Goal: Information Seeking & Learning: Learn about a topic

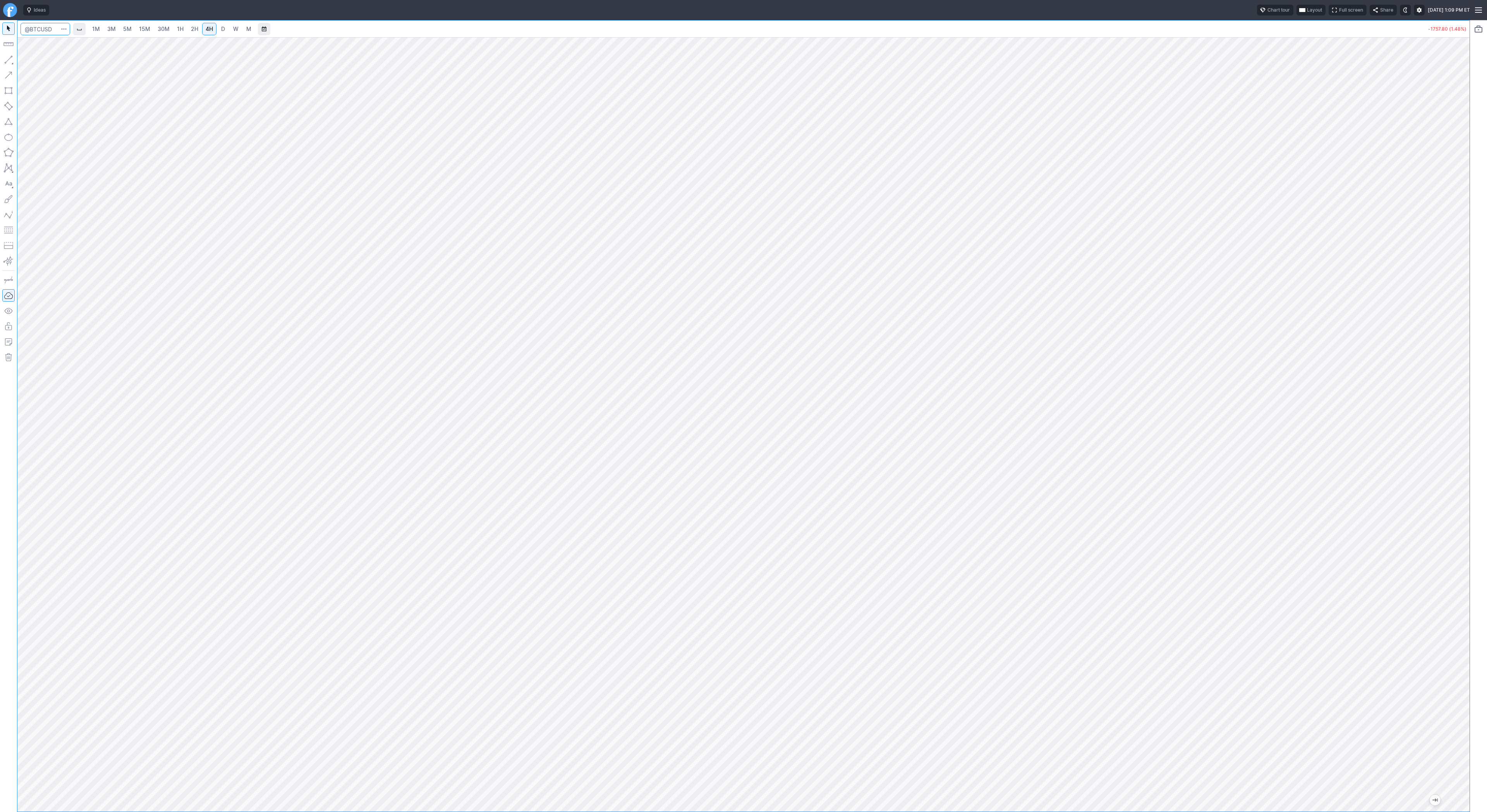
click at [38, 29] on input "Search" at bounding box center [46, 29] width 50 height 12
type input "wulf"
click at [36, 30] on input "Search" at bounding box center [46, 29] width 50 height 12
click at [35, 32] on input "s" at bounding box center [46, 29] width 50 height 12
type input "soun"
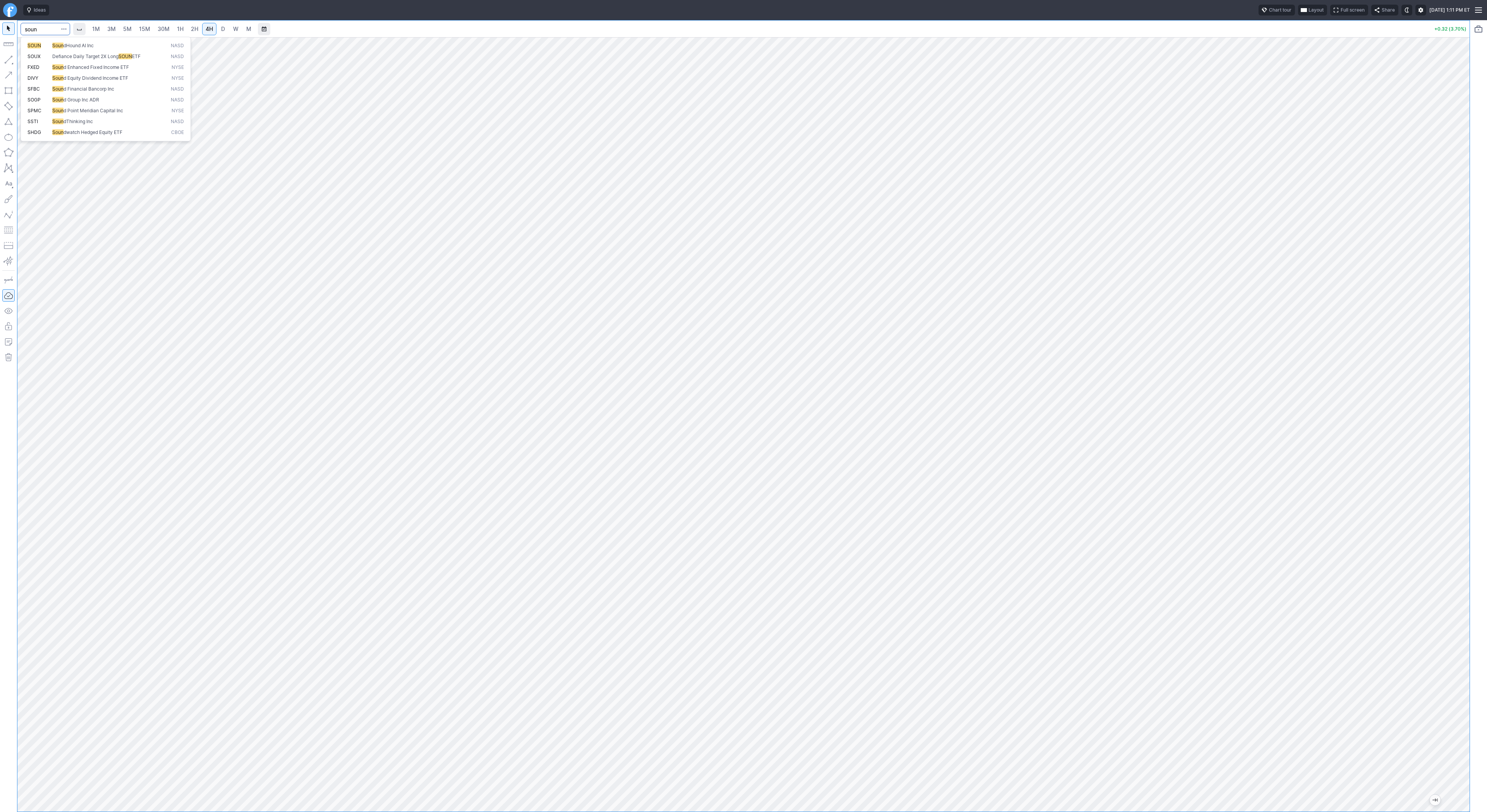
click at [37, 43] on span "SOUN" at bounding box center [34, 46] width 13 height 6
click at [37, 24] on input "Search" at bounding box center [46, 29] width 50 height 12
type input "apld"
click at [123, 28] on span "5M" at bounding box center [127, 28] width 9 height 6
click at [184, 29] on link "1H" at bounding box center [180, 29] width 13 height 12
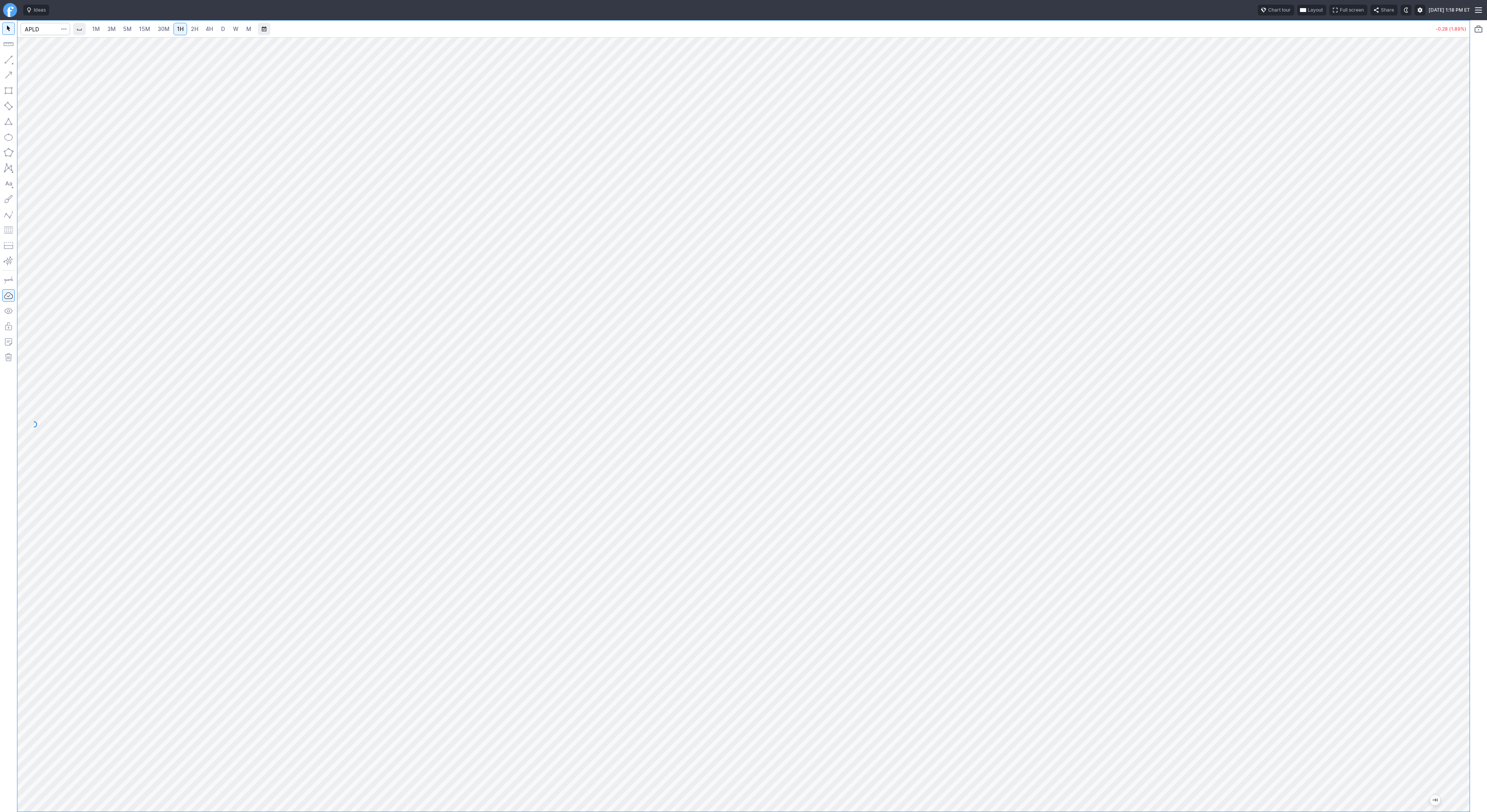
click at [237, 31] on link "W" at bounding box center [236, 29] width 12 height 12
click at [40, 35] on input "Search" at bounding box center [46, 29] width 50 height 12
type input "soun"
click at [107, 30] on span "3M" at bounding box center [111, 28] width 9 height 6
click at [179, 28] on span "1H" at bounding box center [180, 28] width 6 height 6
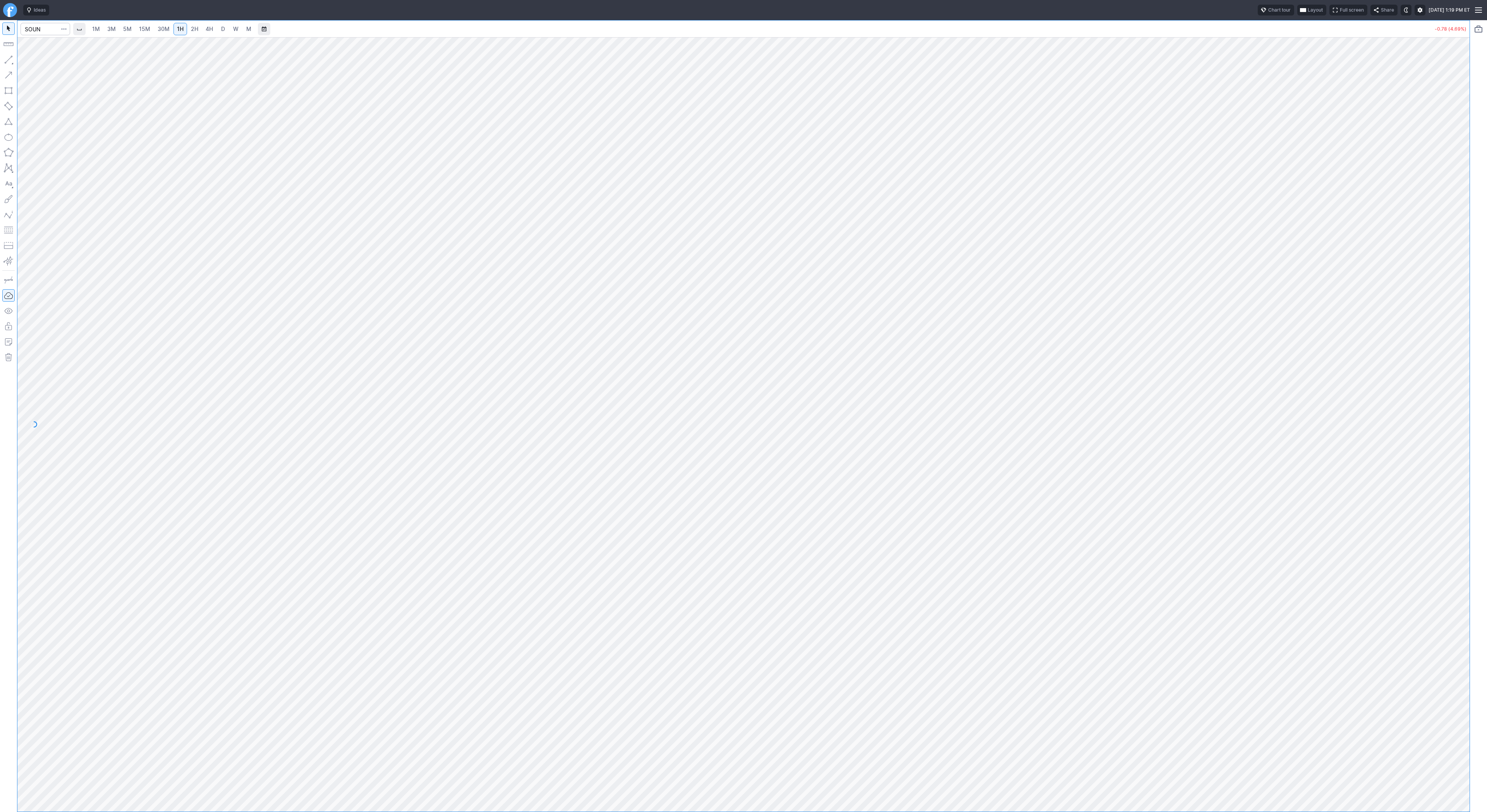
click at [209, 28] on span "4H" at bounding box center [209, 28] width 8 height 6
click at [178, 29] on span "1H" at bounding box center [180, 28] width 6 height 6
click at [125, 29] on span "5M" at bounding box center [127, 28] width 9 height 6
click at [39, 29] on input "Search" at bounding box center [46, 29] width 50 height 12
click at [40, 28] on input "Search" at bounding box center [46, 29] width 50 height 12
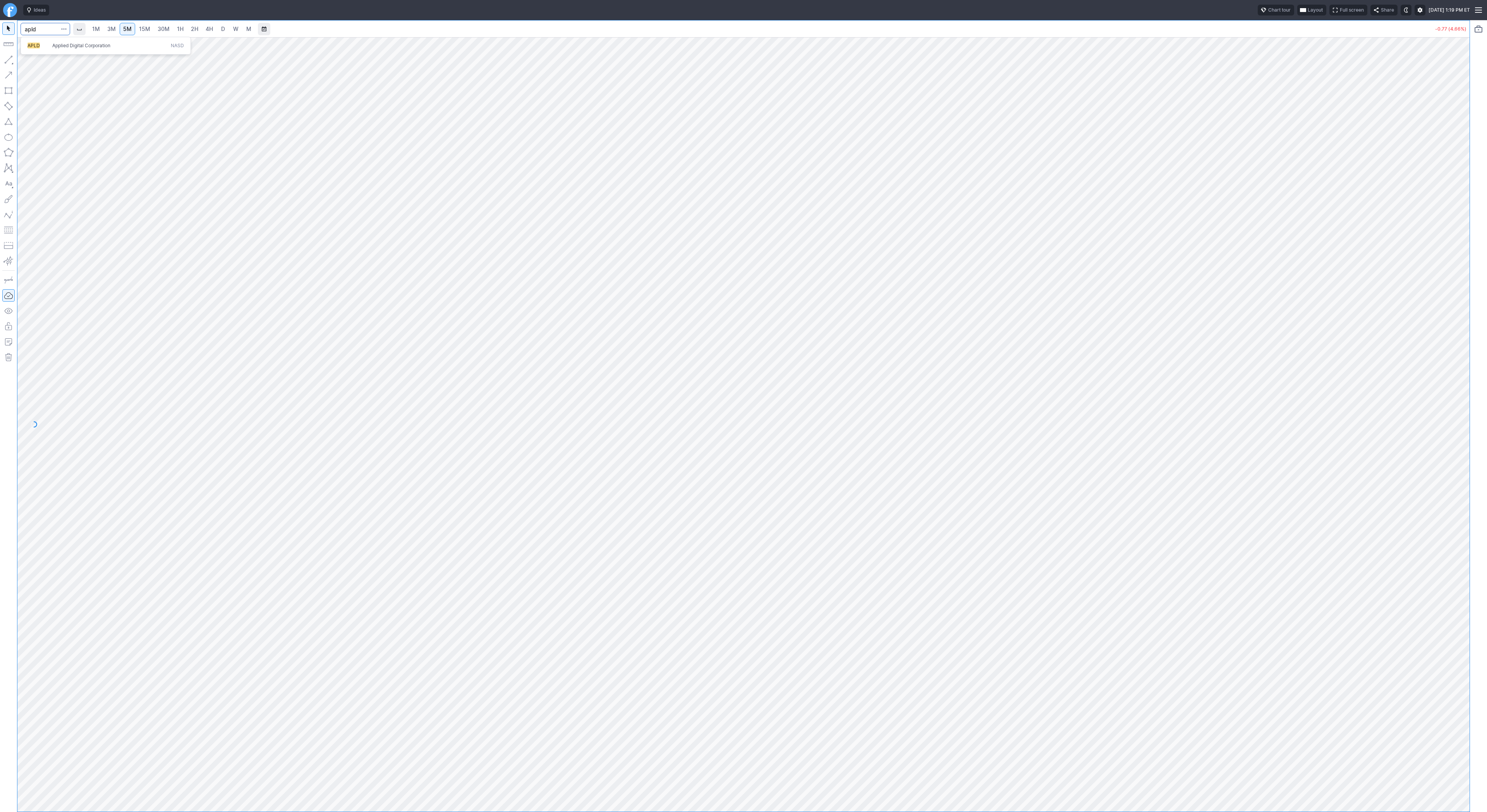
type input "apld"
click at [230, 29] on link "W" at bounding box center [236, 29] width 12 height 12
click at [221, 29] on span "D" at bounding box center [223, 28] width 4 height 6
drag, startPoint x: 1465, startPoint y: 229, endPoint x: 1463, endPoint y: 379, distance: 150.0
click at [1463, 379] on div at bounding box center [1462, 422] width 16 height 755
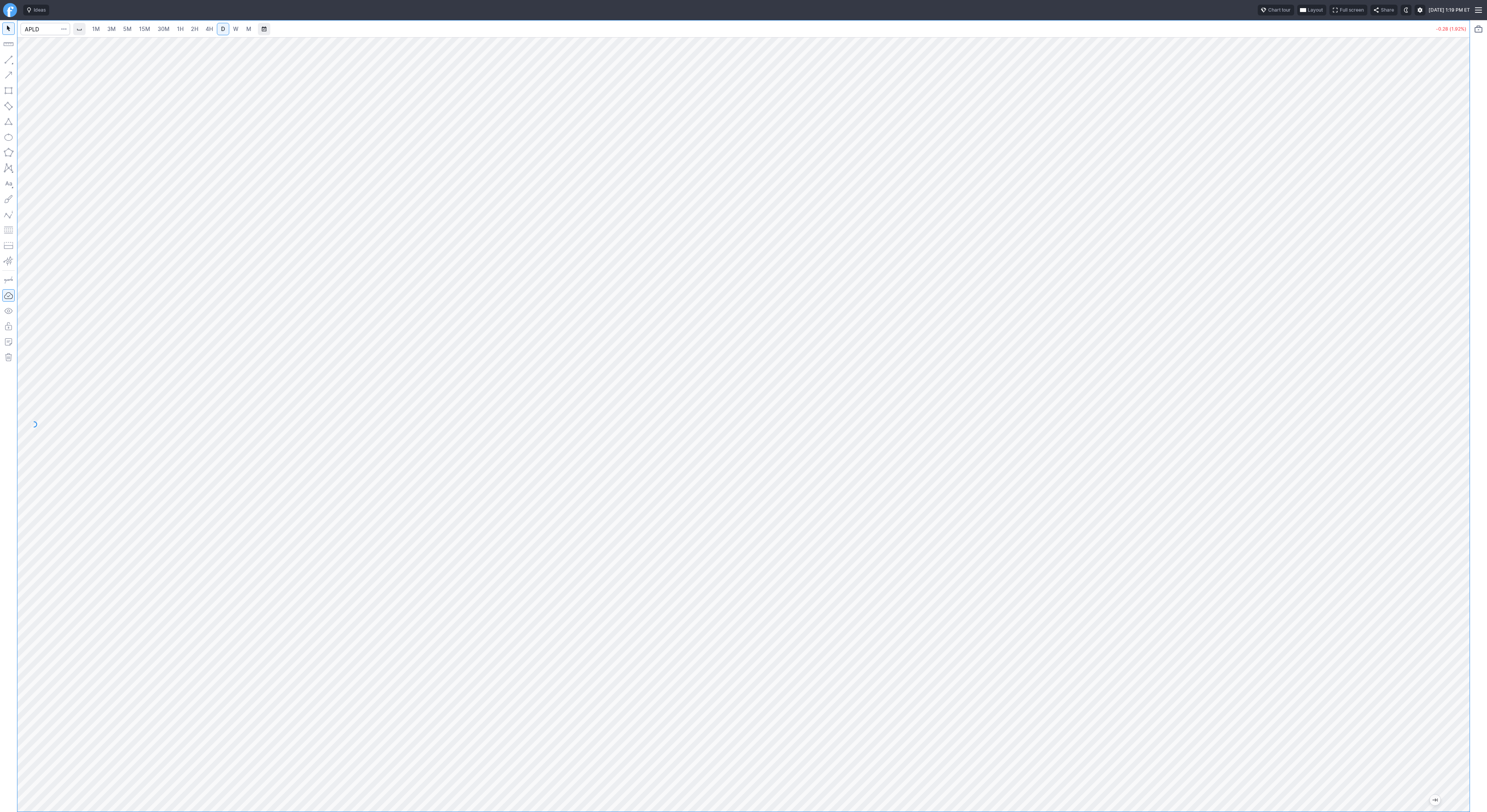
click at [238, 28] on link "W" at bounding box center [236, 29] width 12 height 12
drag, startPoint x: 42, startPoint y: 31, endPoint x: 29, endPoint y: 32, distance: 13.0
click at [42, 31] on input "Search" at bounding box center [46, 29] width 50 height 12
click at [0, 218] on html "Ideas Chart tour Layout Full screen Share Fri AUG 15 2025 1:25 PM ET 1M 3M 5M 1…" at bounding box center [744, 406] width 1487 height 812
click at [37, 62] on span "Line" at bounding box center [45, 61] width 31 height 8
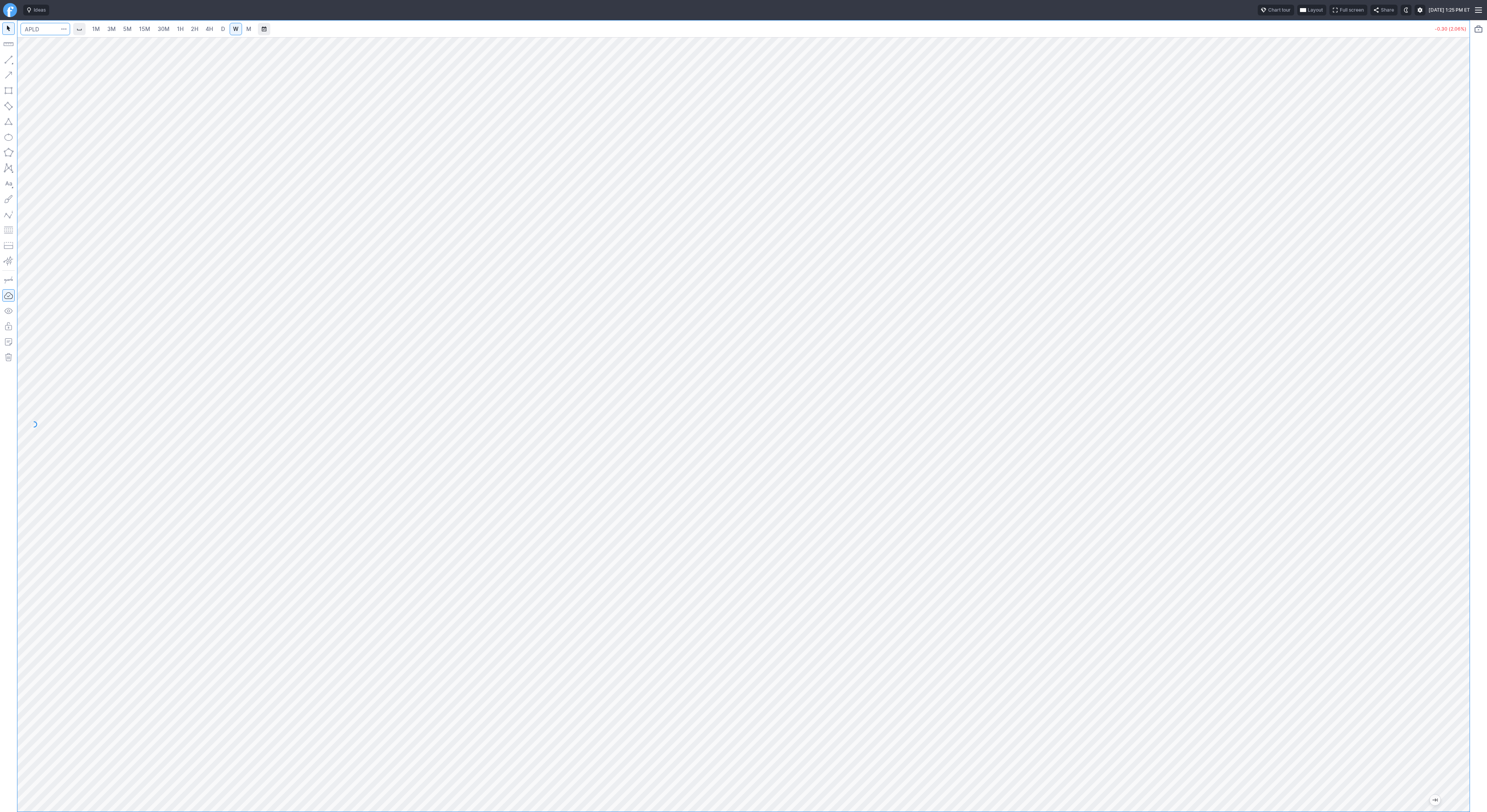
click at [30, 27] on input "Search" at bounding box center [46, 29] width 50 height 12
type input "bbai"
click at [211, 29] on span "4H" at bounding box center [209, 28] width 8 height 6
click at [31, 59] on span "Line" at bounding box center [45, 61] width 31 height 8
click at [9, 55] on button "button" at bounding box center [8, 59] width 12 height 12
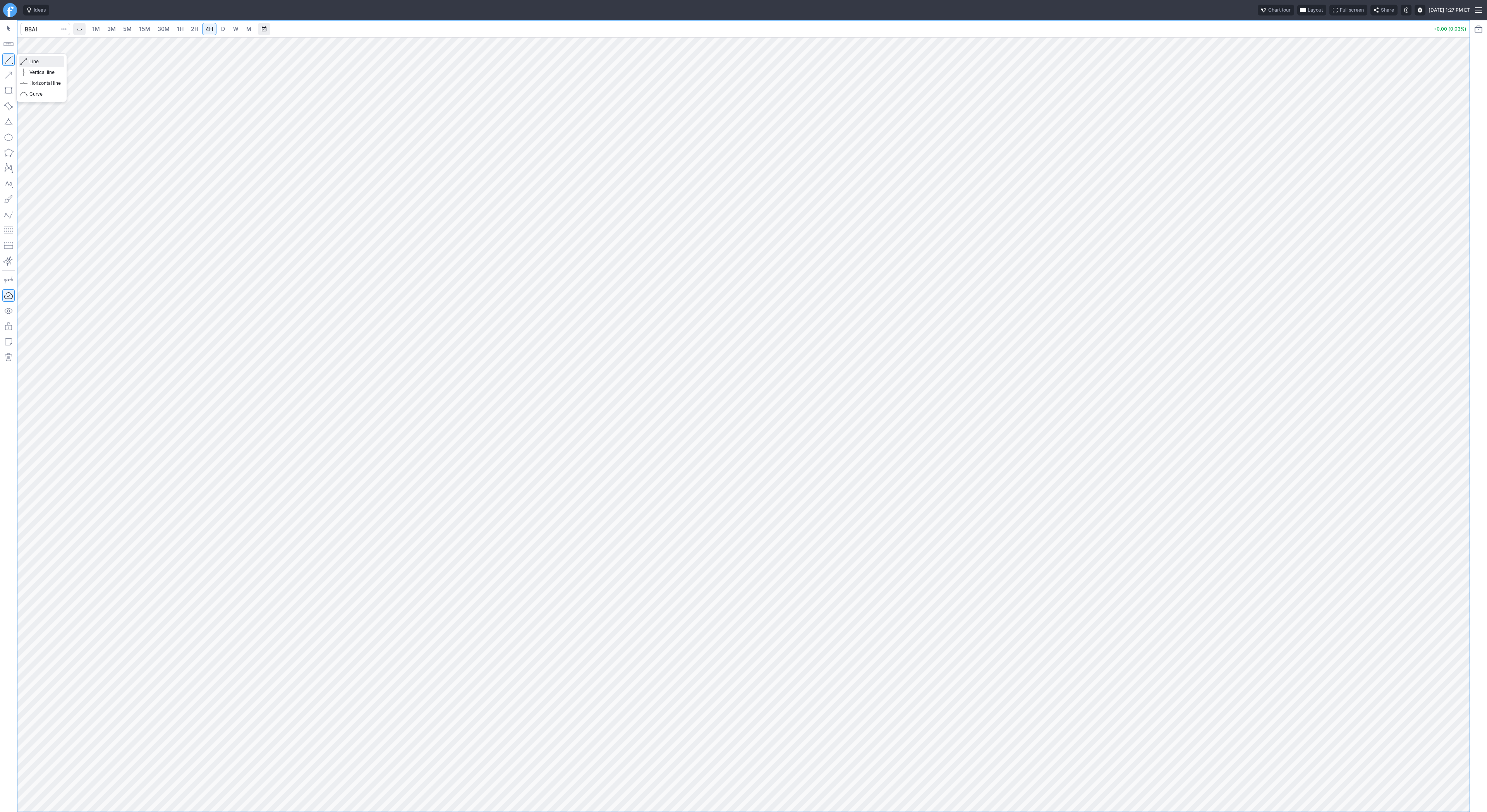
click at [48, 60] on span "Line" at bounding box center [45, 61] width 31 height 8
click at [225, 27] on link "D" at bounding box center [223, 29] width 12 height 12
click at [48, 62] on span "Line" at bounding box center [45, 61] width 31 height 8
click at [42, 58] on span "Line" at bounding box center [45, 61] width 31 height 8
click at [1458, 324] on div at bounding box center [1462, 422] width 16 height 755
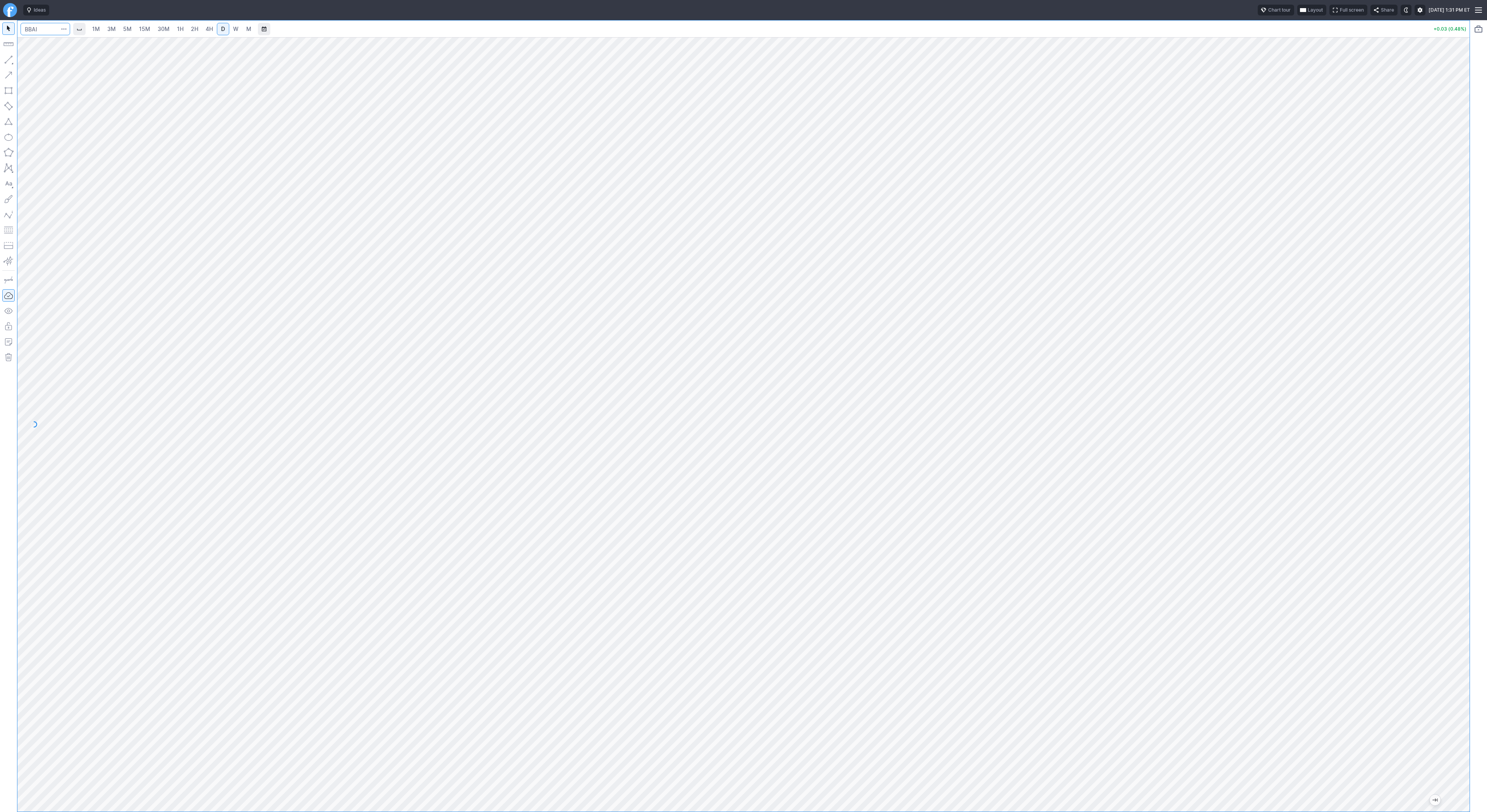
click at [45, 30] on input "Search" at bounding box center [46, 29] width 50 height 12
type input "soun"
drag, startPoint x: 1460, startPoint y: 335, endPoint x: 1455, endPoint y: 363, distance: 28.4
click at [1459, 366] on div at bounding box center [1462, 422] width 16 height 755
click at [181, 31] on span "1H" at bounding box center [180, 28] width 6 height 6
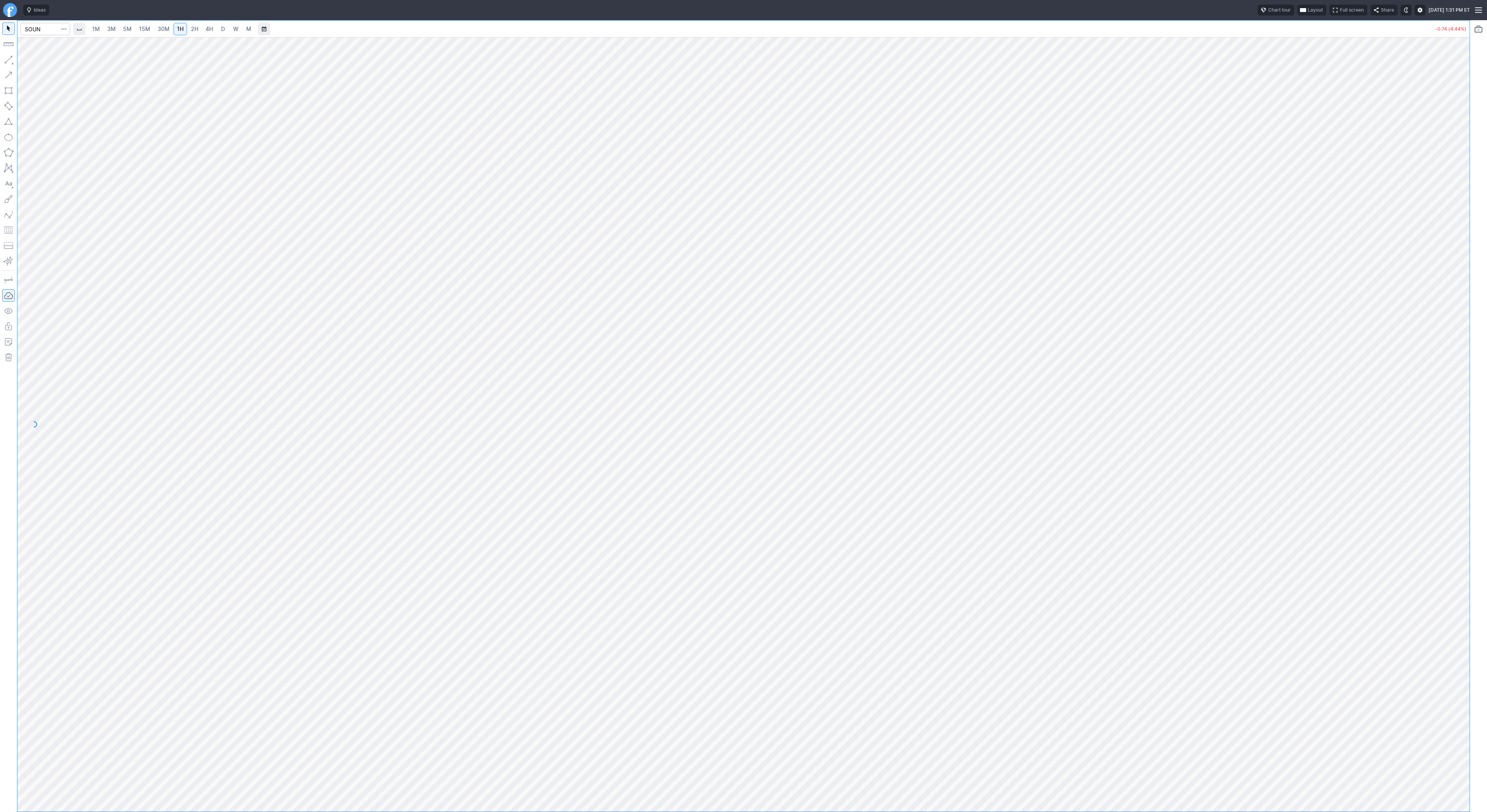
click at [206, 32] on span "4H" at bounding box center [209, 29] width 8 height 8
drag, startPoint x: 33, startPoint y: 59, endPoint x: 58, endPoint y: 76, distance: 30.2
click at [33, 59] on span "Line" at bounding box center [45, 61] width 31 height 8
click at [35, 28] on input "Search" at bounding box center [46, 29] width 50 height 12
type input "pony"
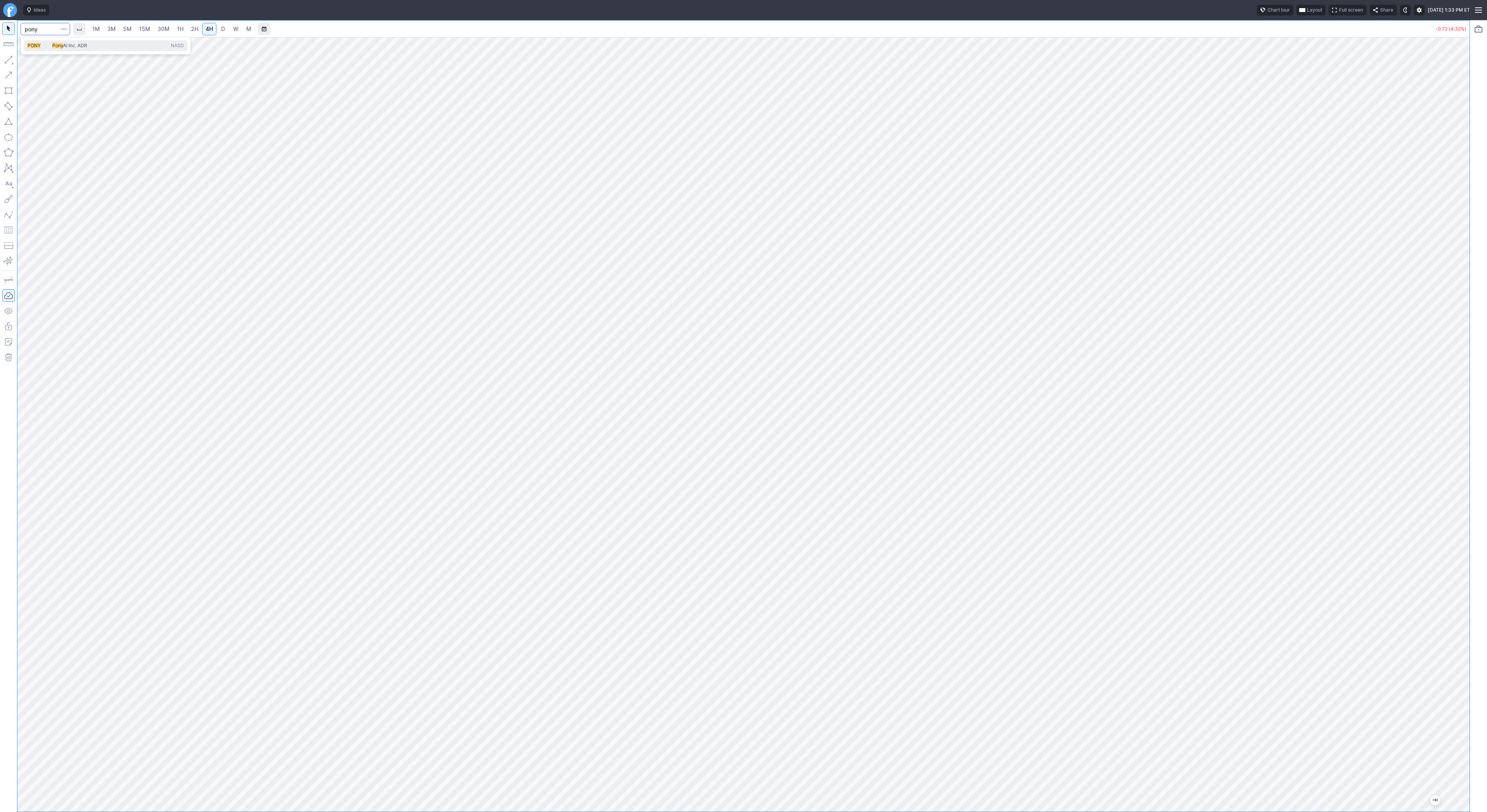
click at [33, 44] on span "PONY" at bounding box center [34, 46] width 13 height 6
click at [116, 29] on link "3M" at bounding box center [111, 29] width 16 height 12
click at [174, 29] on link "1H" at bounding box center [180, 29] width 13 height 12
click at [226, 29] on link "D" at bounding box center [223, 29] width 12 height 12
drag, startPoint x: 1462, startPoint y: 253, endPoint x: 1457, endPoint y: 377, distance: 124.1
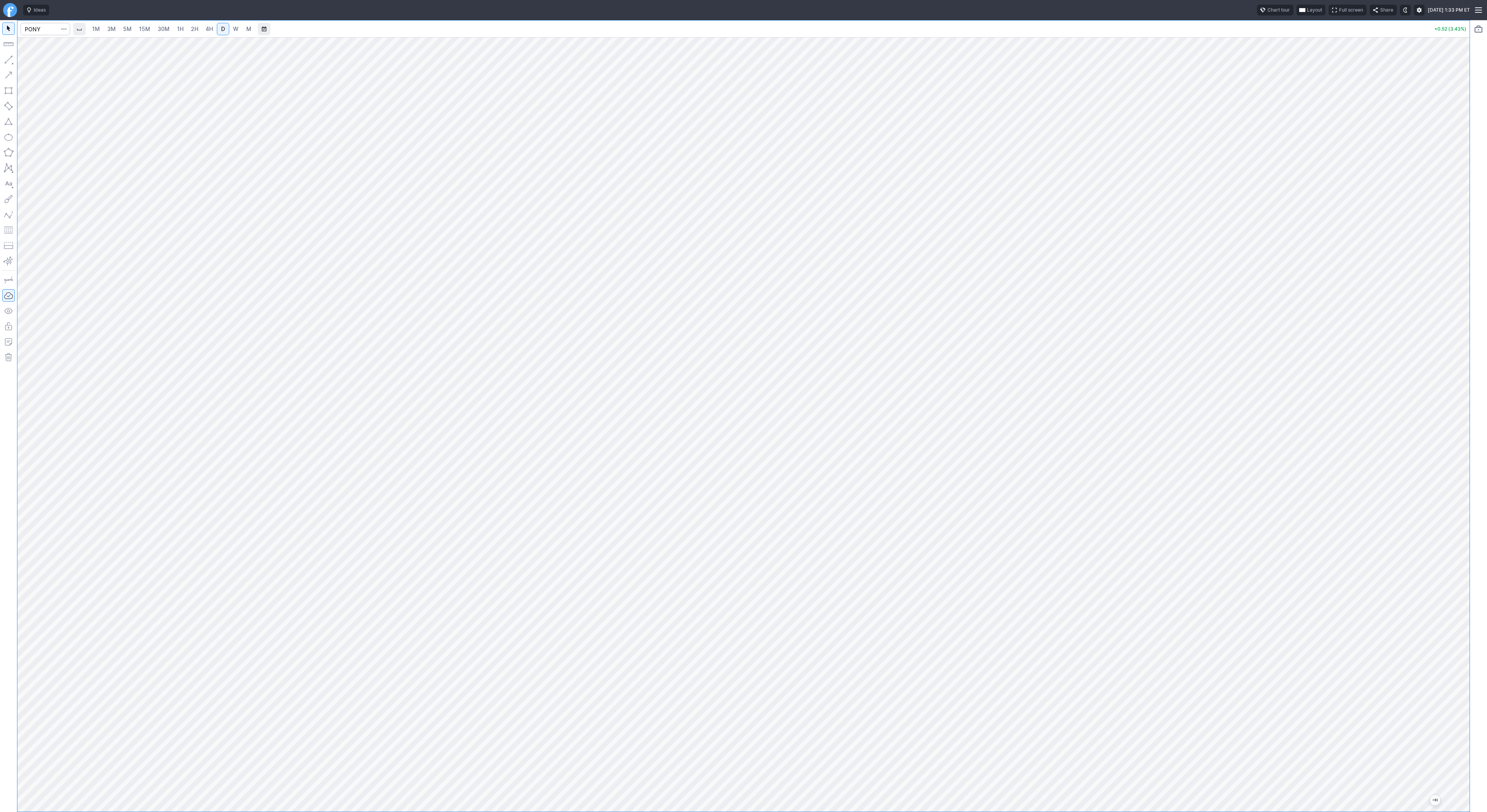
click at [1457, 380] on div at bounding box center [1462, 422] width 16 height 755
click at [46, 27] on input "Search" at bounding box center [46, 29] width 50 height 12
type input "tem"
click at [6, 61] on button "button" at bounding box center [8, 59] width 12 height 12
click at [111, 28] on span "3M" at bounding box center [111, 28] width 9 height 6
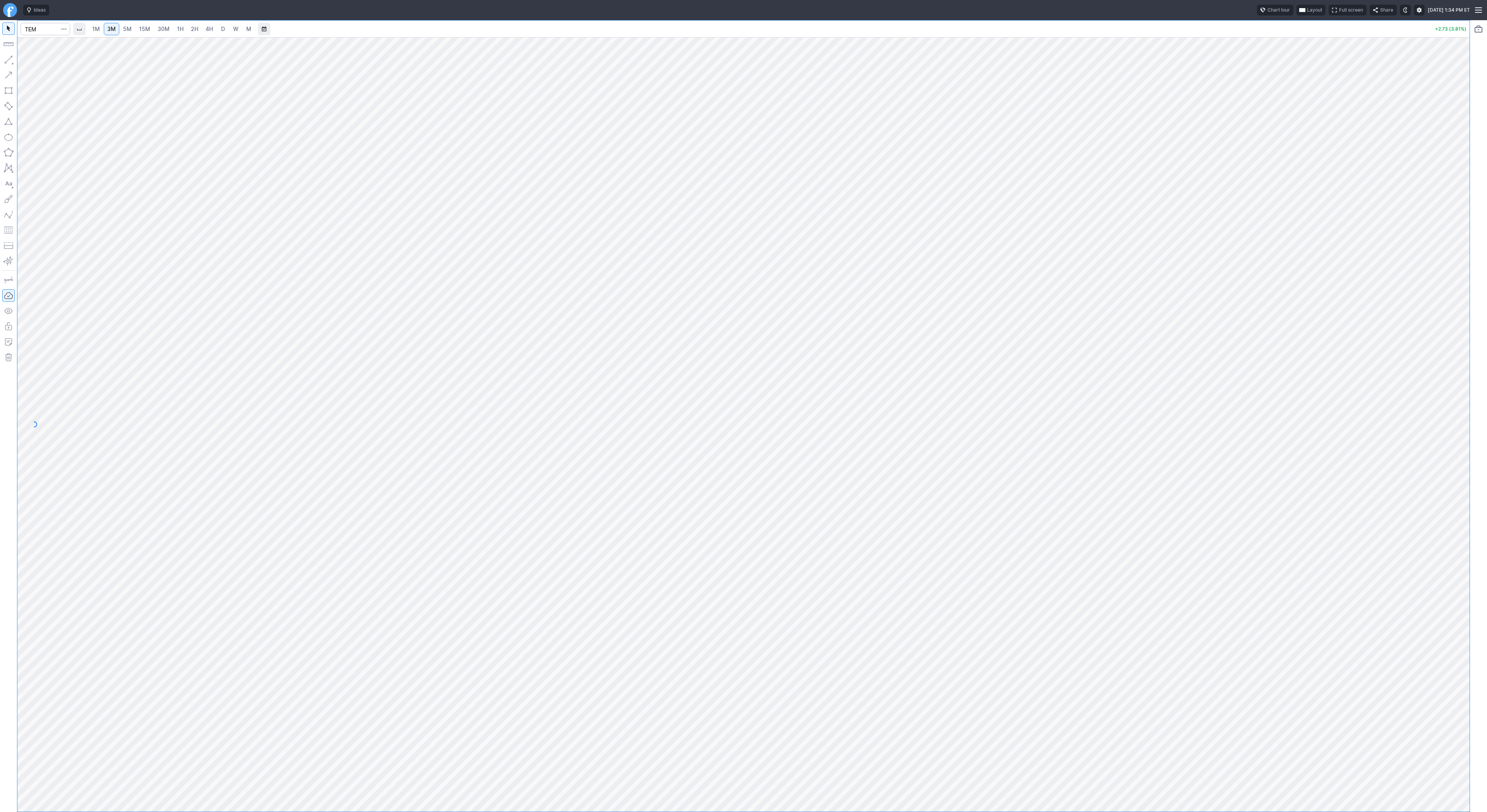
click at [141, 29] on span "15M" at bounding box center [144, 28] width 11 height 6
click at [185, 31] on link "1H" at bounding box center [180, 29] width 13 height 12
drag, startPoint x: 1463, startPoint y: 313, endPoint x: 1454, endPoint y: 416, distance: 103.4
click at [1462, 426] on div at bounding box center [1462, 422] width 16 height 755
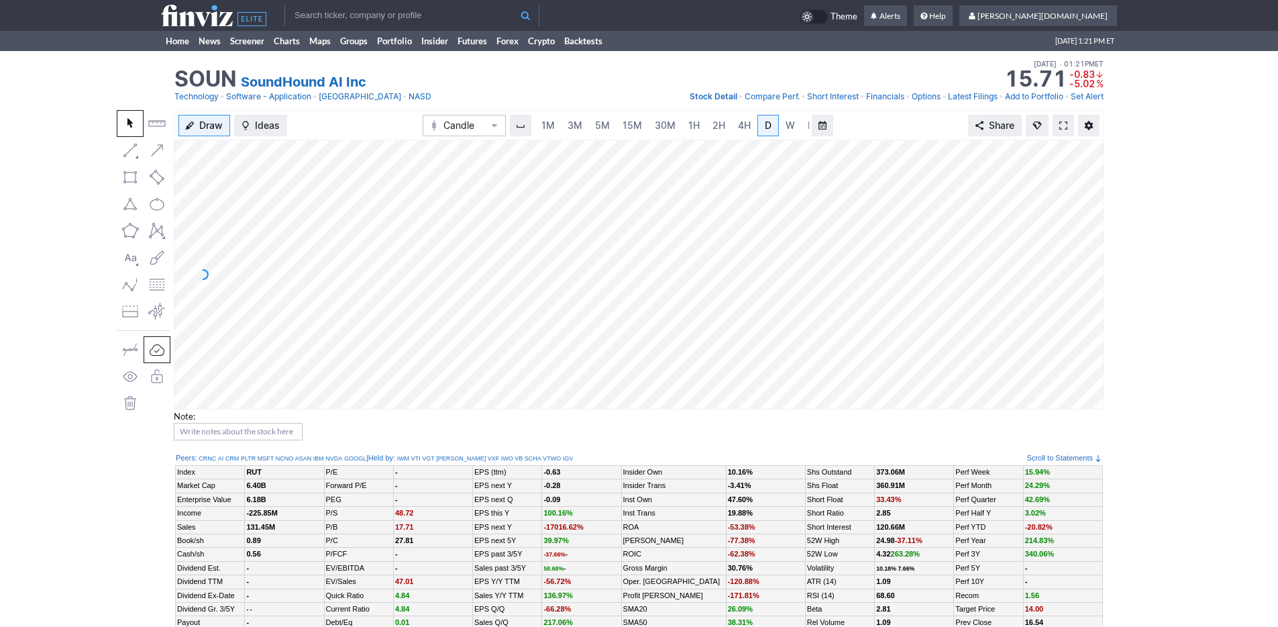
scroll to position [0, 13]
click at [567, 127] on link "3M" at bounding box center [561, 125] width 27 height 21
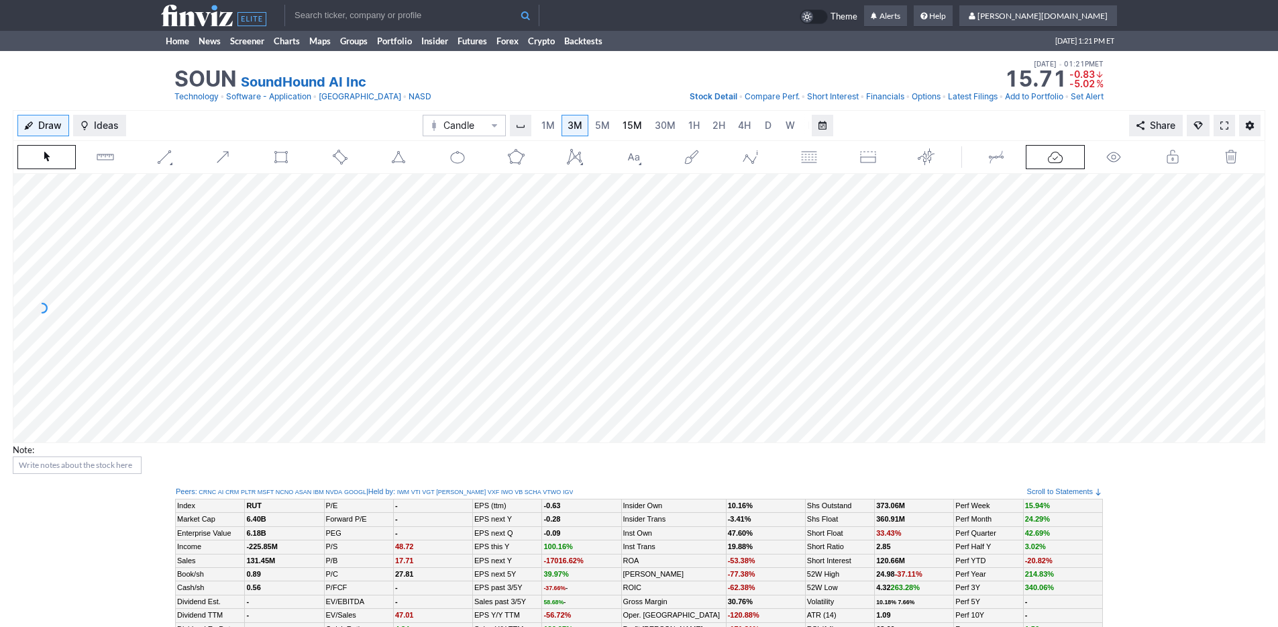
click at [639, 129] on span "15M" at bounding box center [632, 124] width 19 height 11
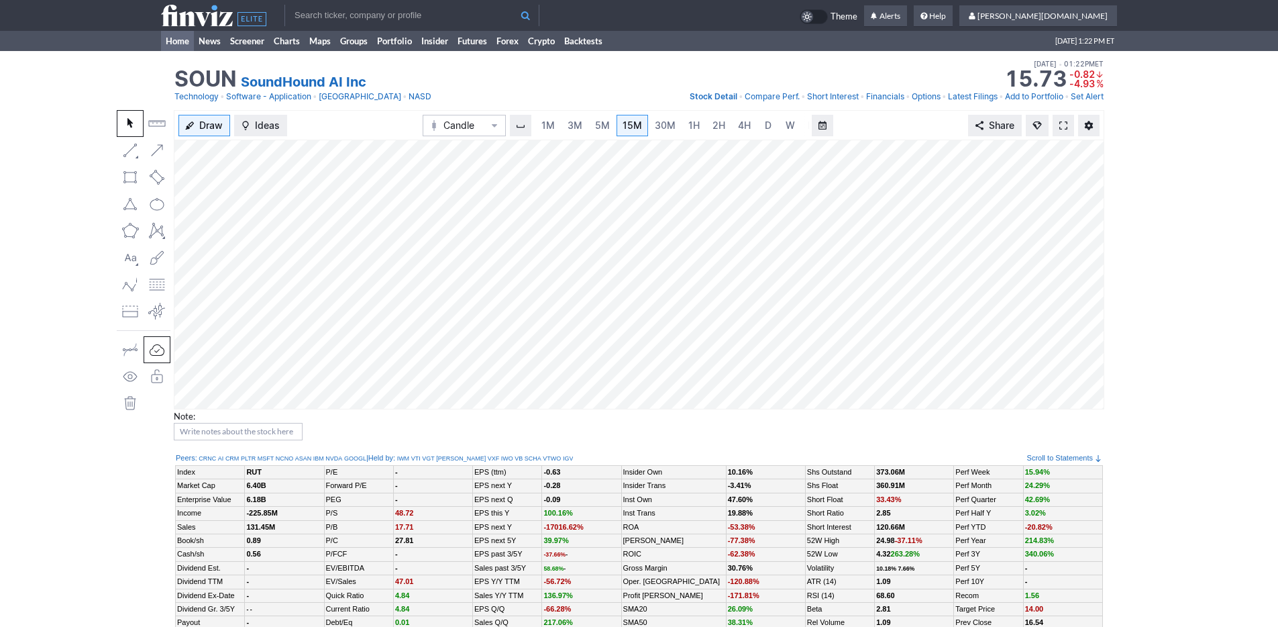
click at [164, 39] on link "Home" at bounding box center [177, 41] width 33 height 20
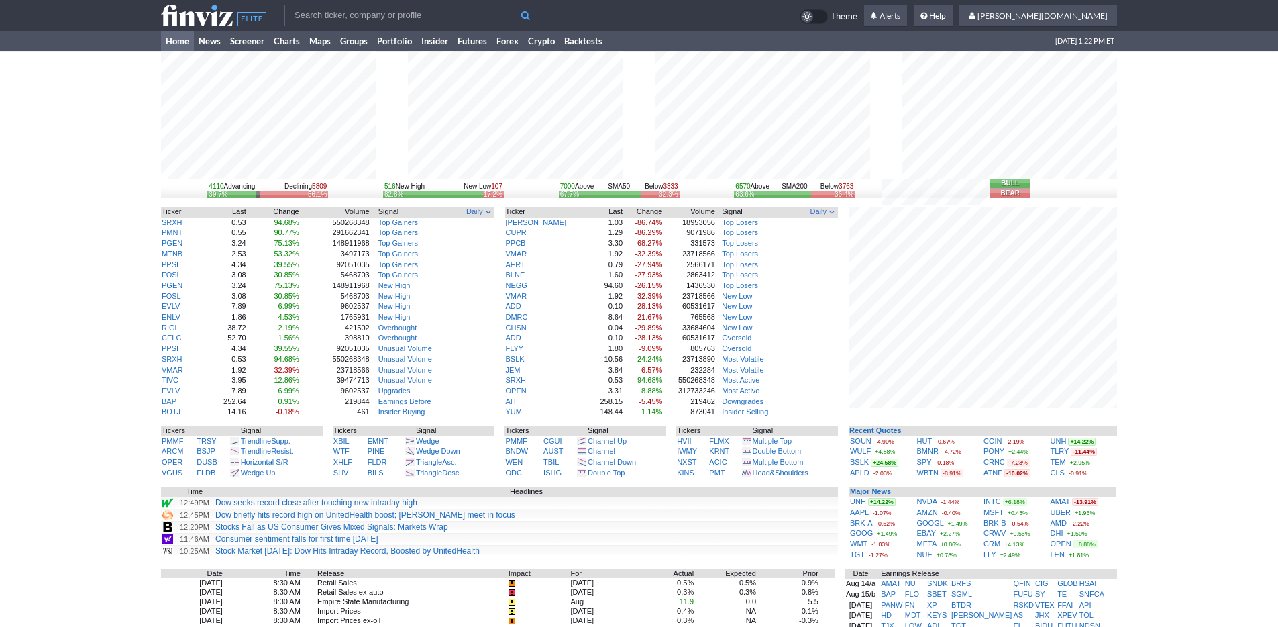
click at [398, 17] on input "text" at bounding box center [411, 15] width 255 height 21
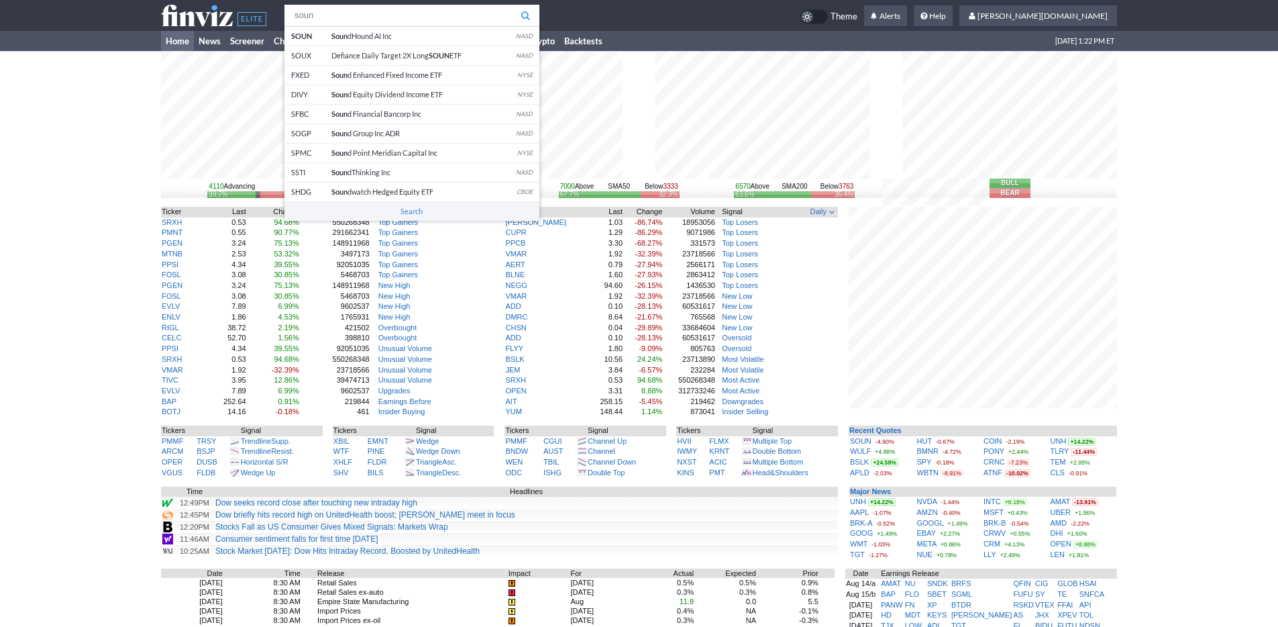
type input "soun"
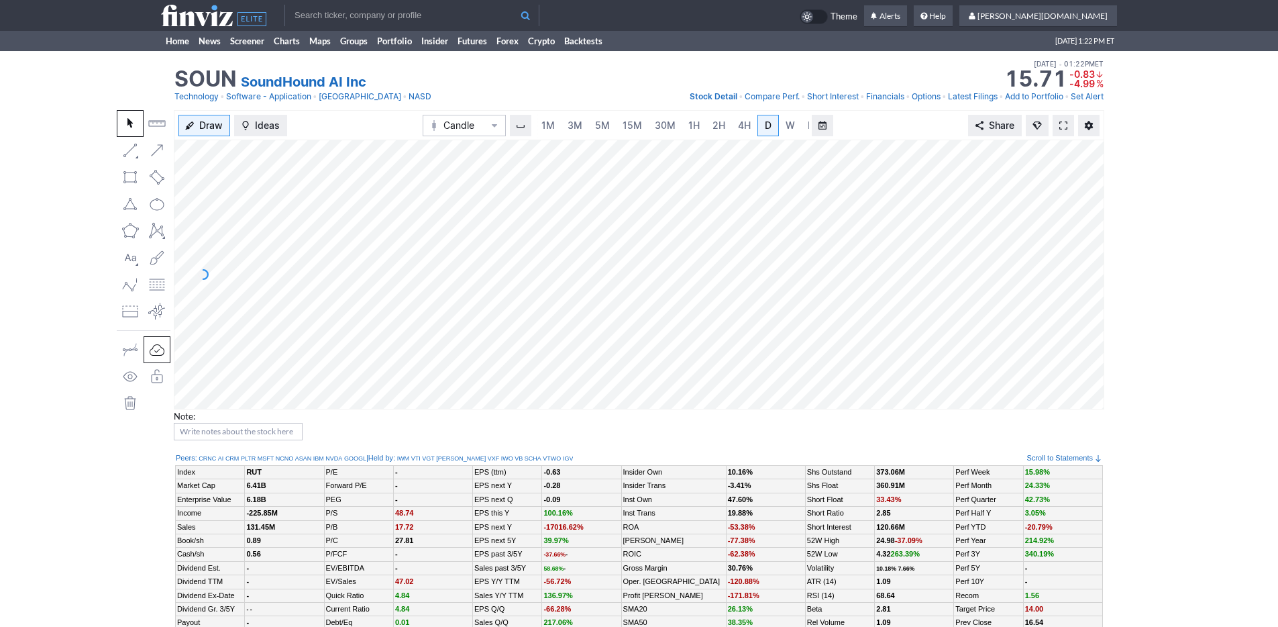
scroll to position [0, 13]
click at [570, 123] on link "3M" at bounding box center [561, 125] width 27 height 21
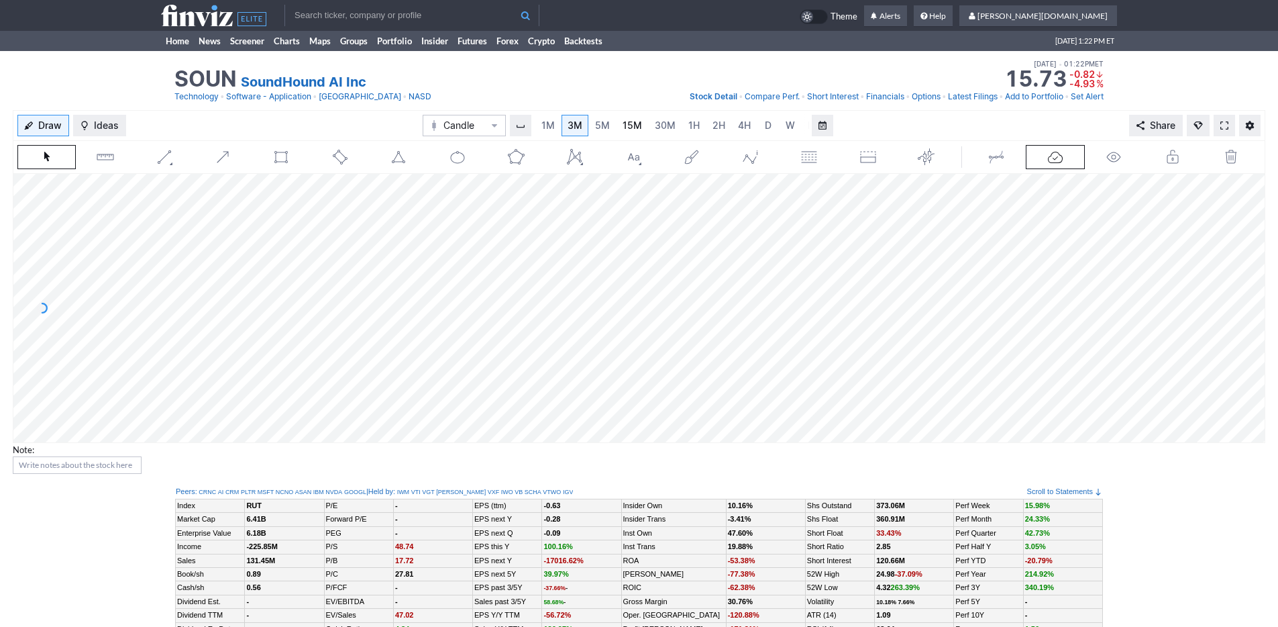
click at [624, 129] on span "15M" at bounding box center [632, 124] width 19 height 11
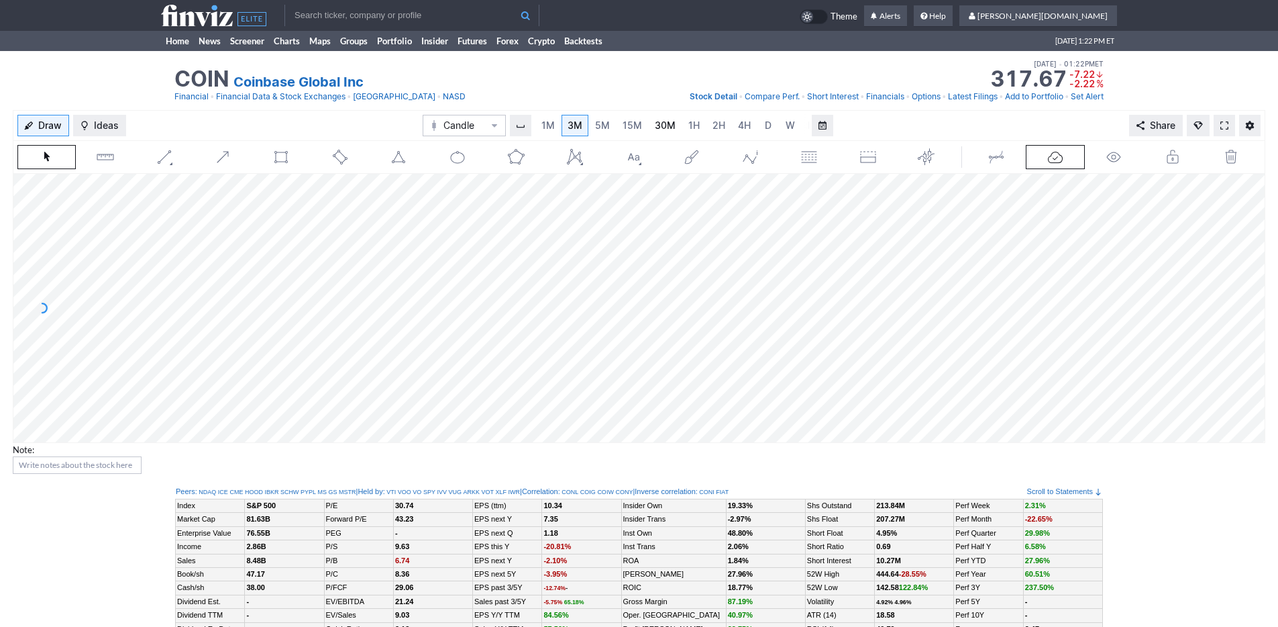
click at [661, 129] on span "30M" at bounding box center [665, 124] width 21 height 11
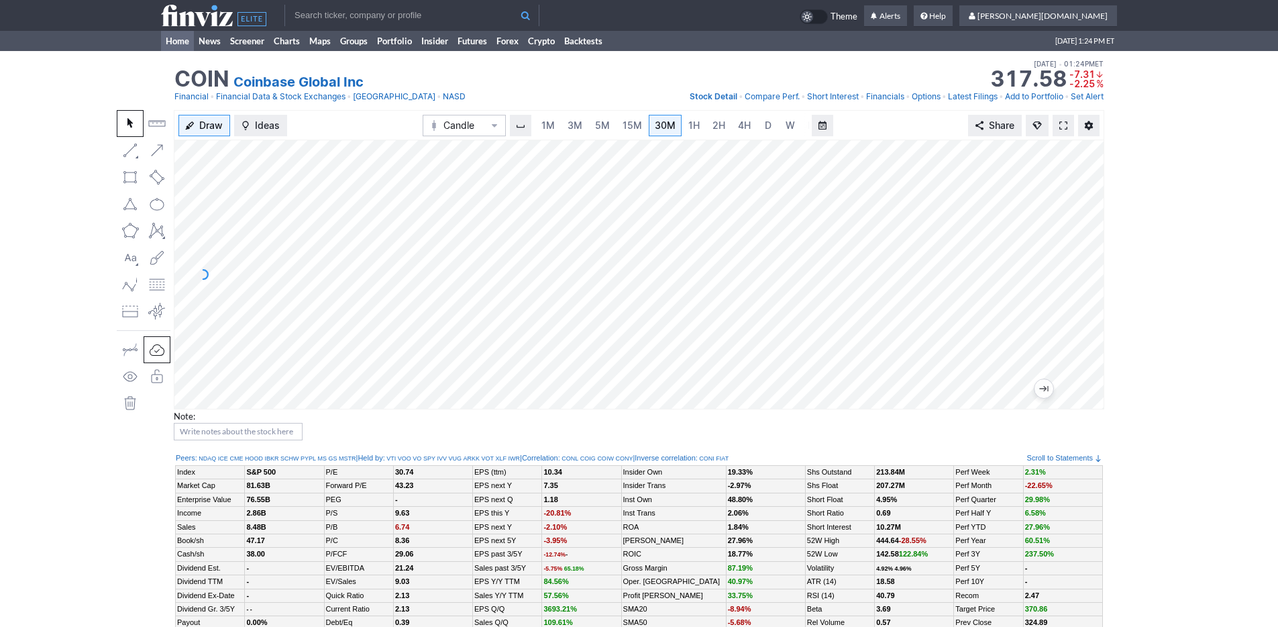
click at [176, 38] on link "Home" at bounding box center [177, 41] width 33 height 20
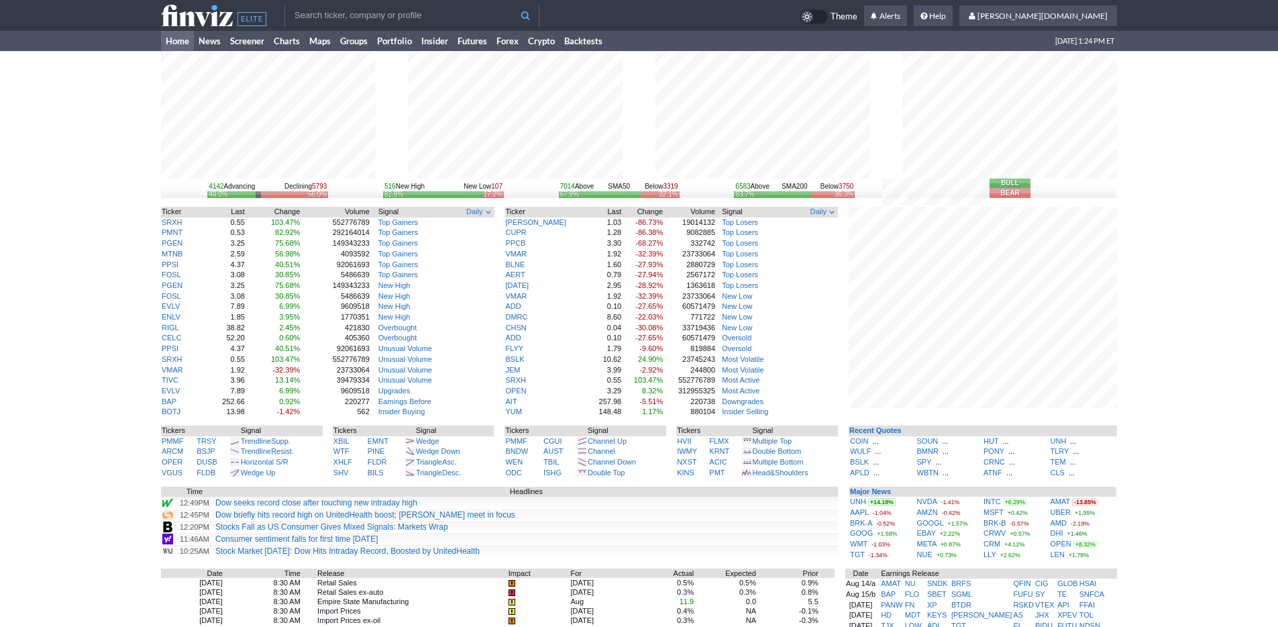
click at [1159, 407] on div "4142 Advancing Declining 5793 40.0% 56.0% 516 New High New Low 107 82.8% 17.2% …" at bounding box center [639, 465] width 1278 height 829
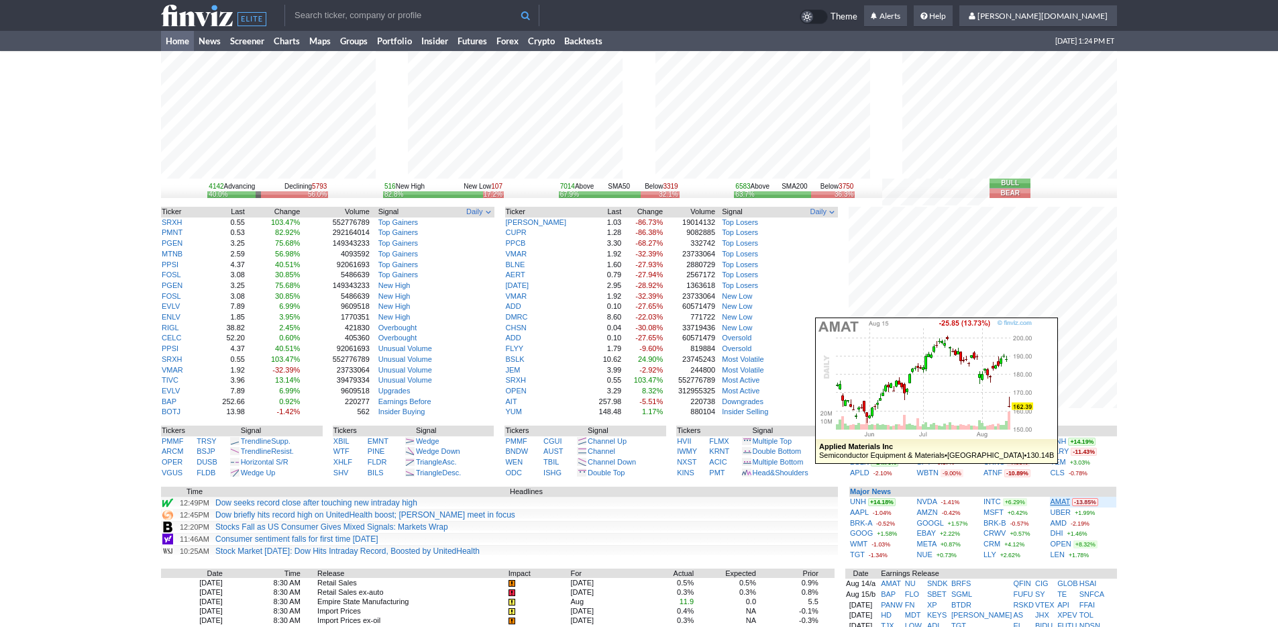
click at [1063, 502] on link "AMAT" at bounding box center [1061, 501] width 20 height 8
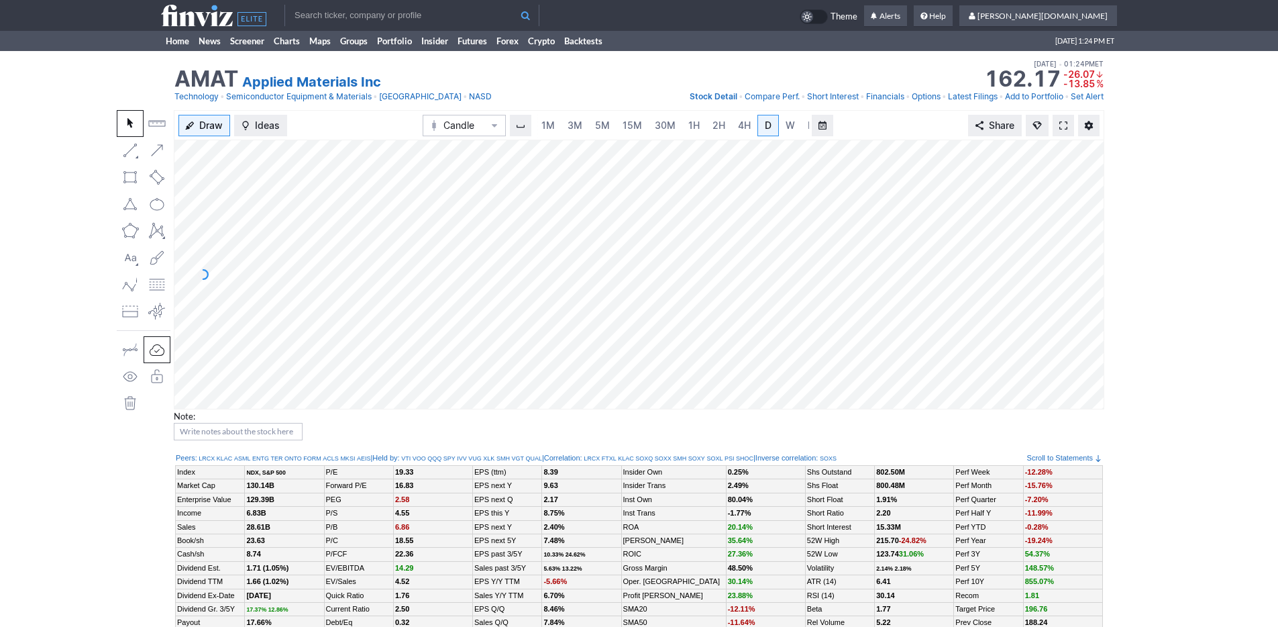
scroll to position [0, 13]
click at [184, 38] on link "Home" at bounding box center [177, 41] width 33 height 20
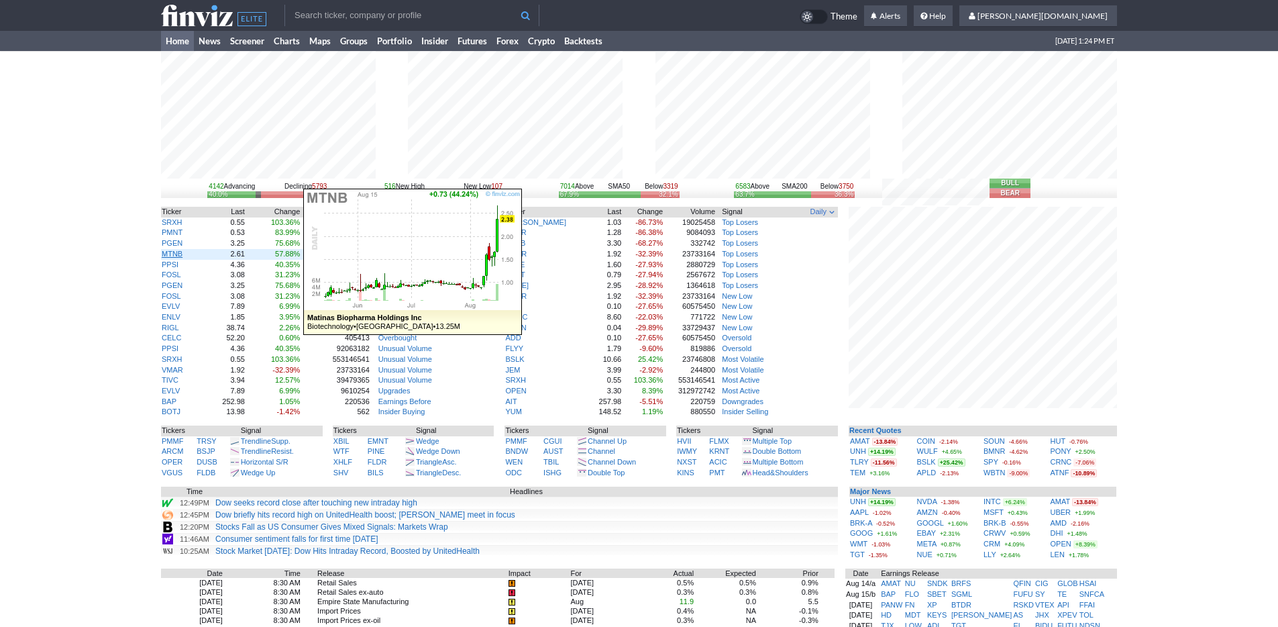
click at [169, 252] on link "MTNB" at bounding box center [172, 254] width 21 height 8
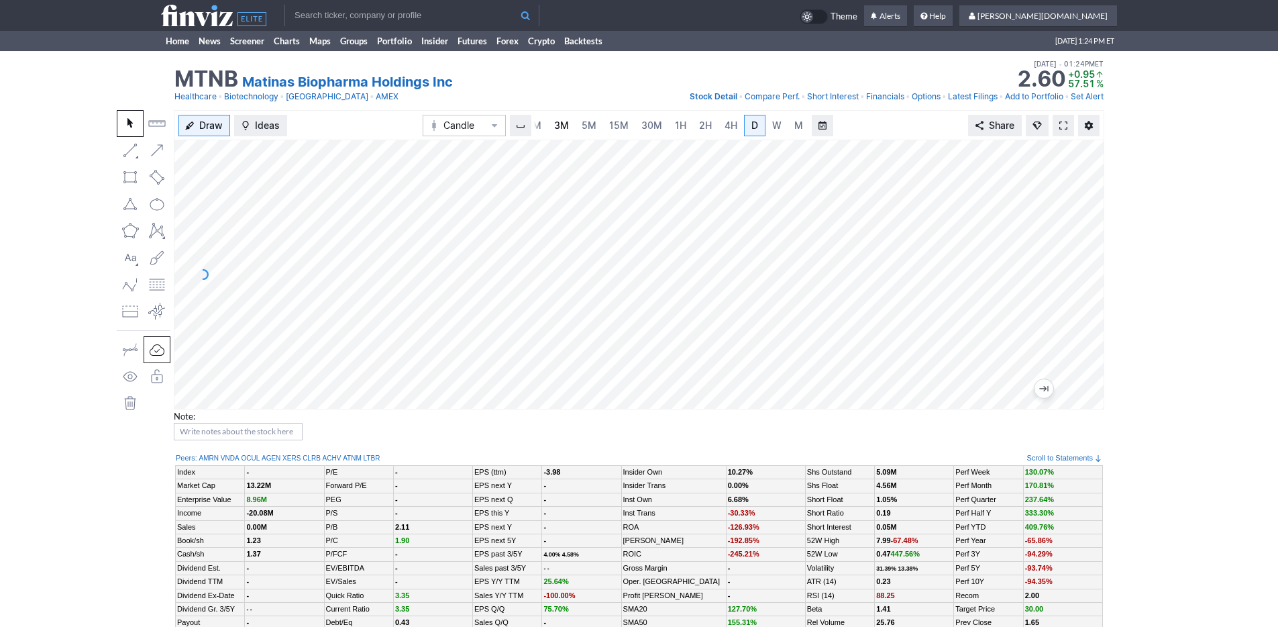
click at [566, 124] on span "3M" at bounding box center [561, 124] width 15 height 11
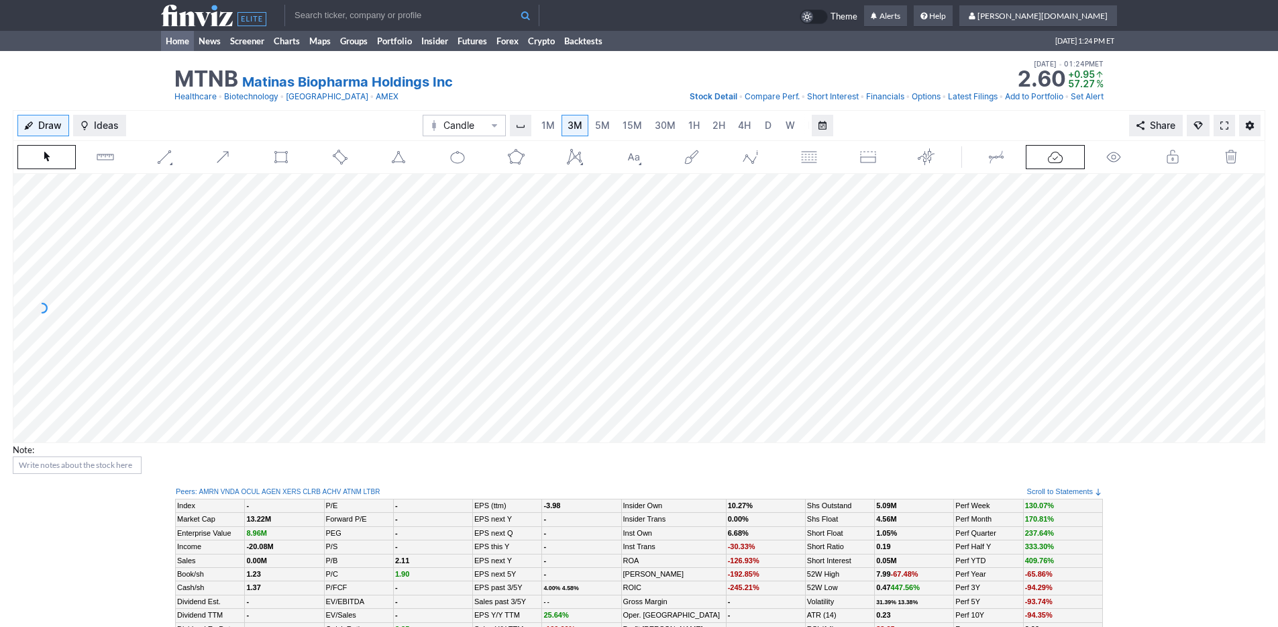
click at [183, 42] on link "Home" at bounding box center [177, 41] width 33 height 20
